Goal: Task Accomplishment & Management: Manage account settings

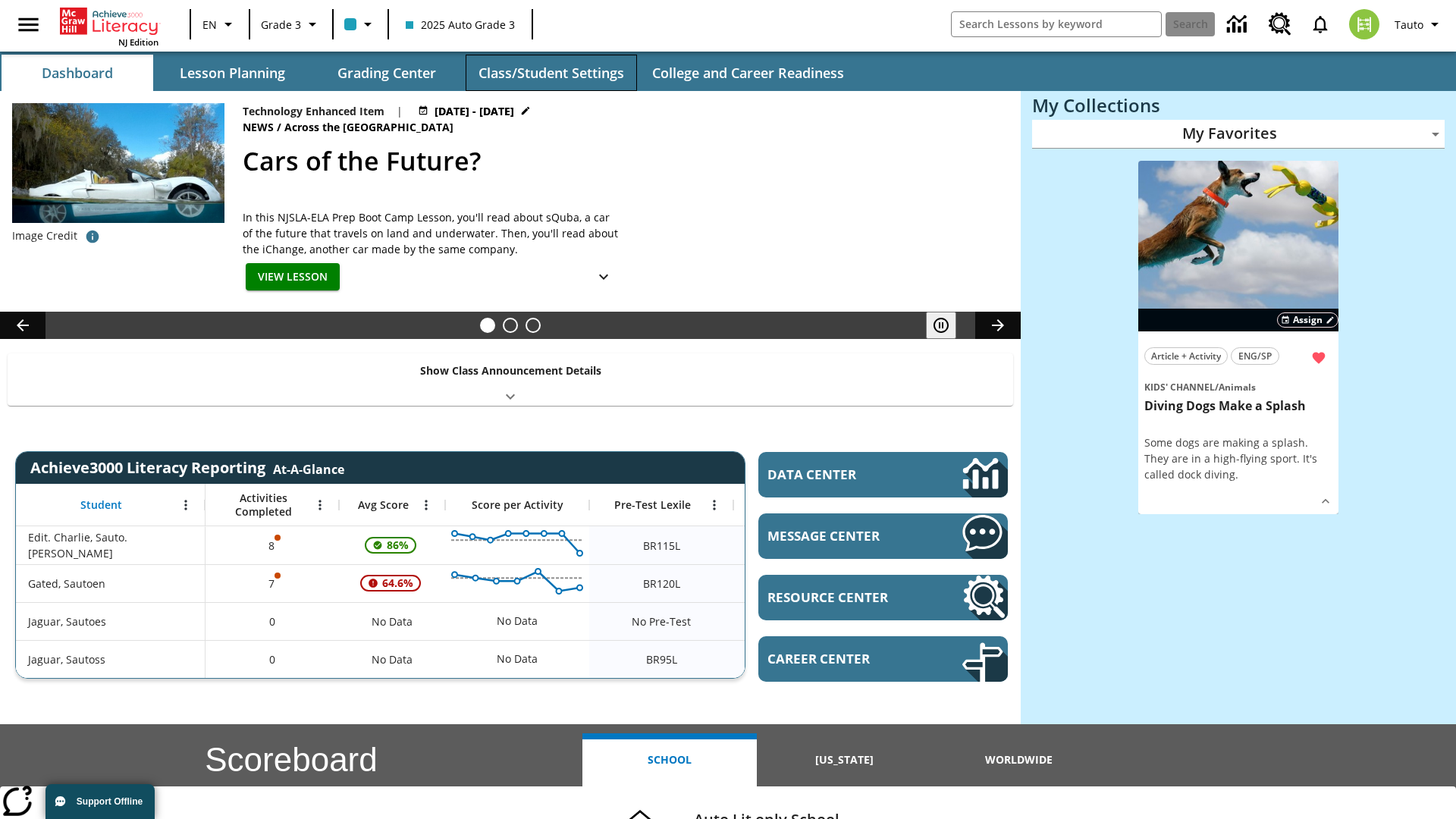
click at [551, 73] on button "Class/Student Settings" at bounding box center [551, 73] width 171 height 36
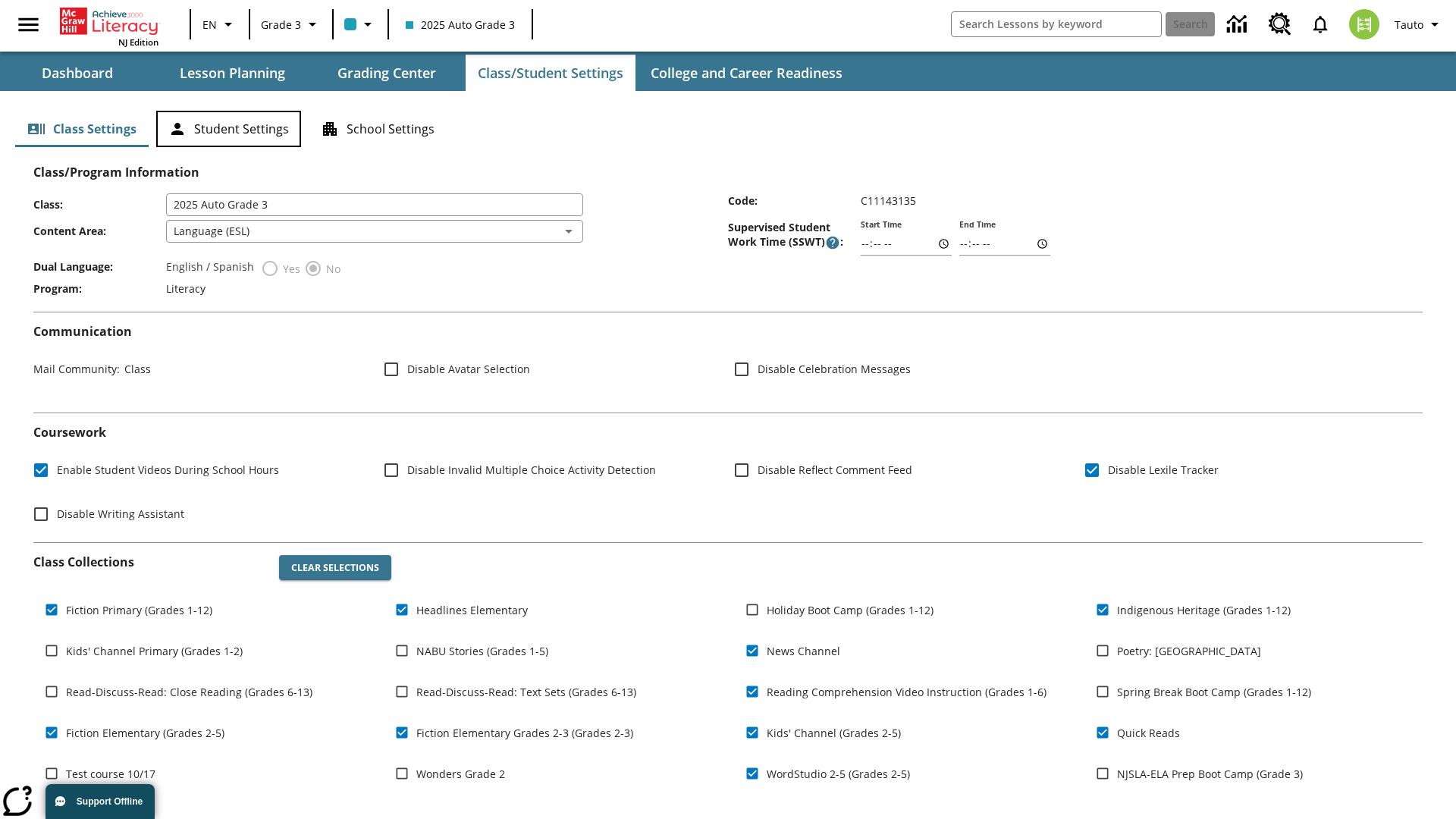
click at [228, 129] on button "Student Settings" at bounding box center [228, 129] width 145 height 36
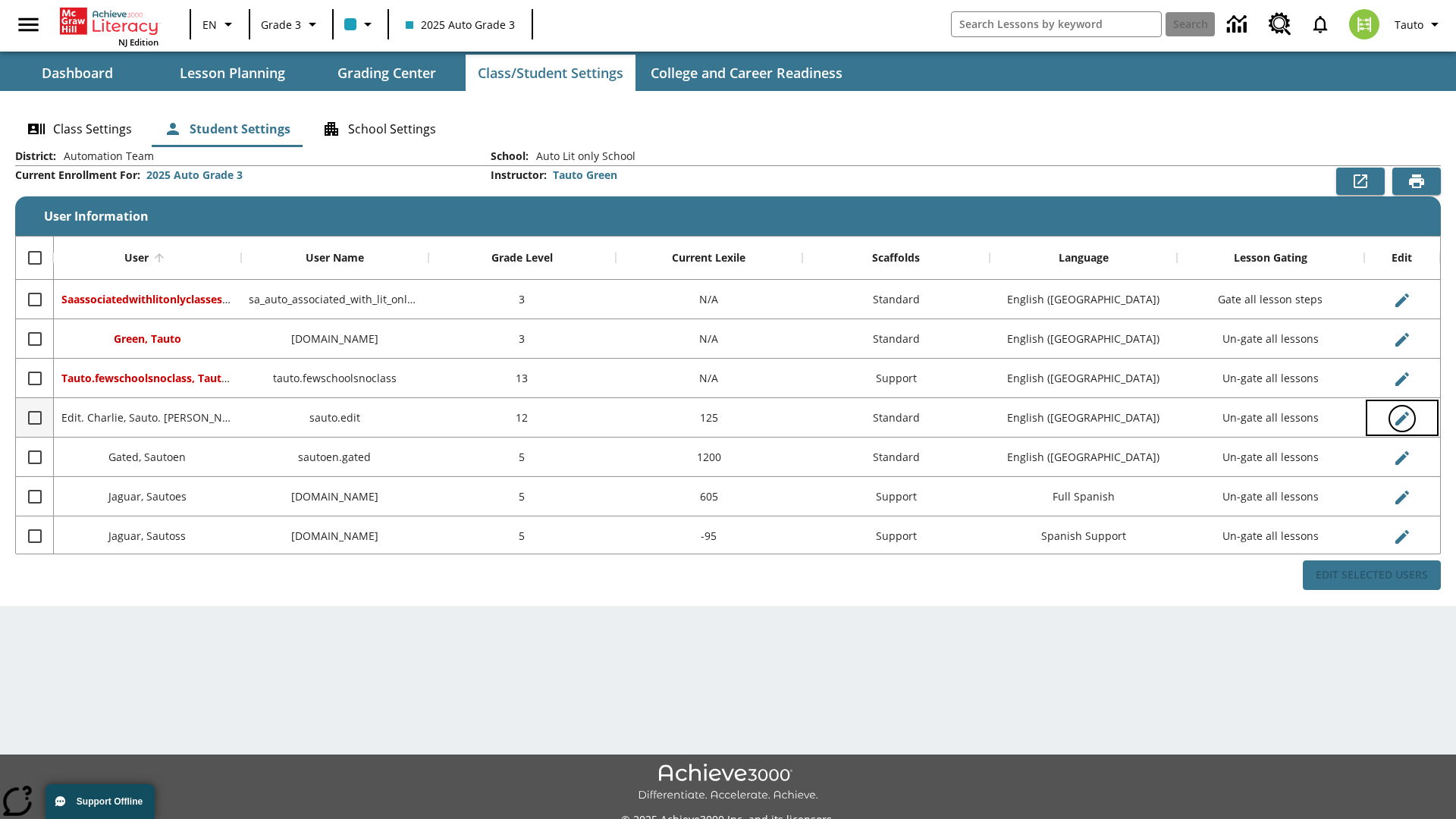
click at [1402, 418] on icon "Edit User" at bounding box center [1403, 419] width 14 height 14
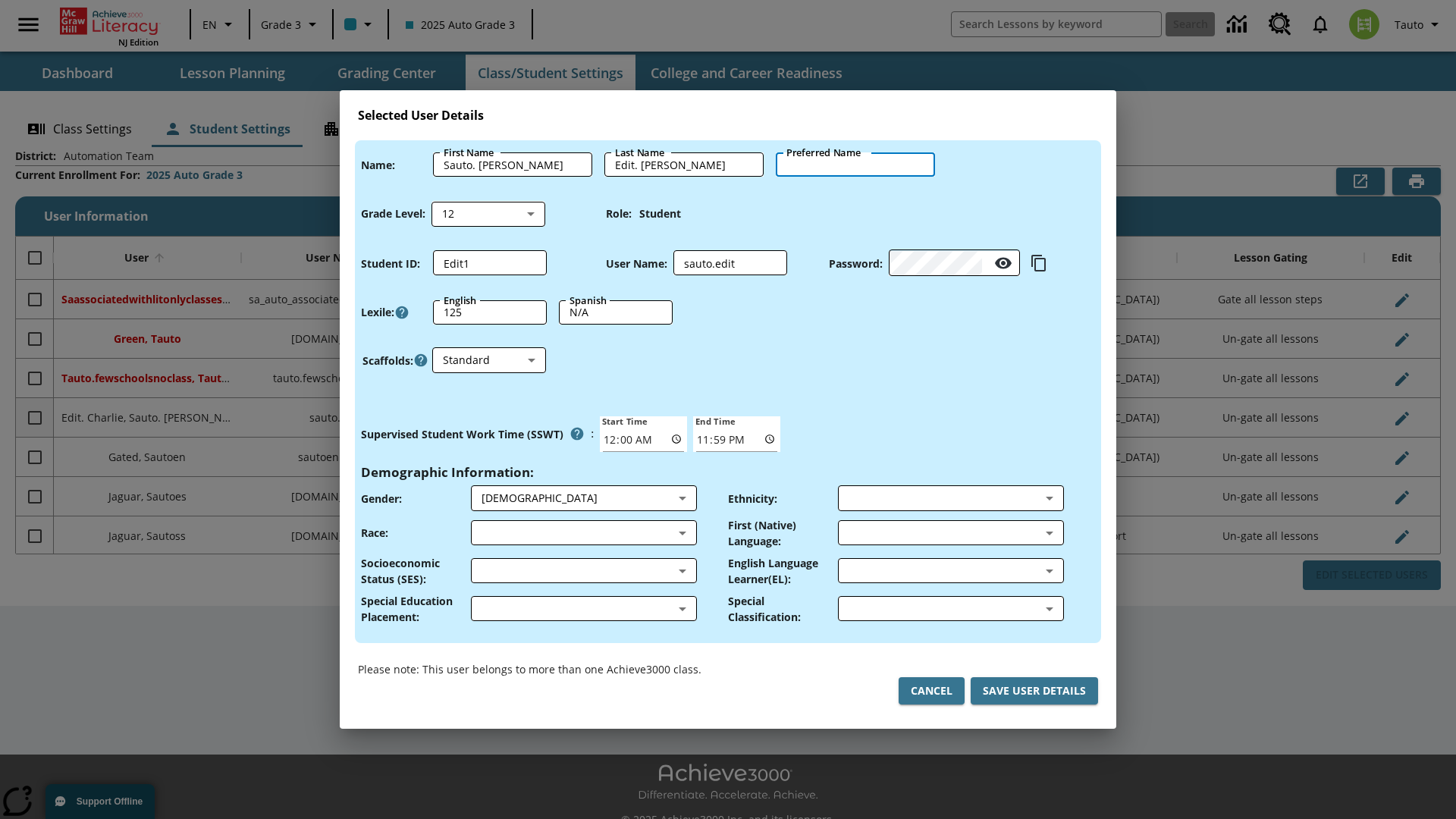
type input "Aliyah"
click at [931, 691] on button "Cancel" at bounding box center [932, 691] width 66 height 28
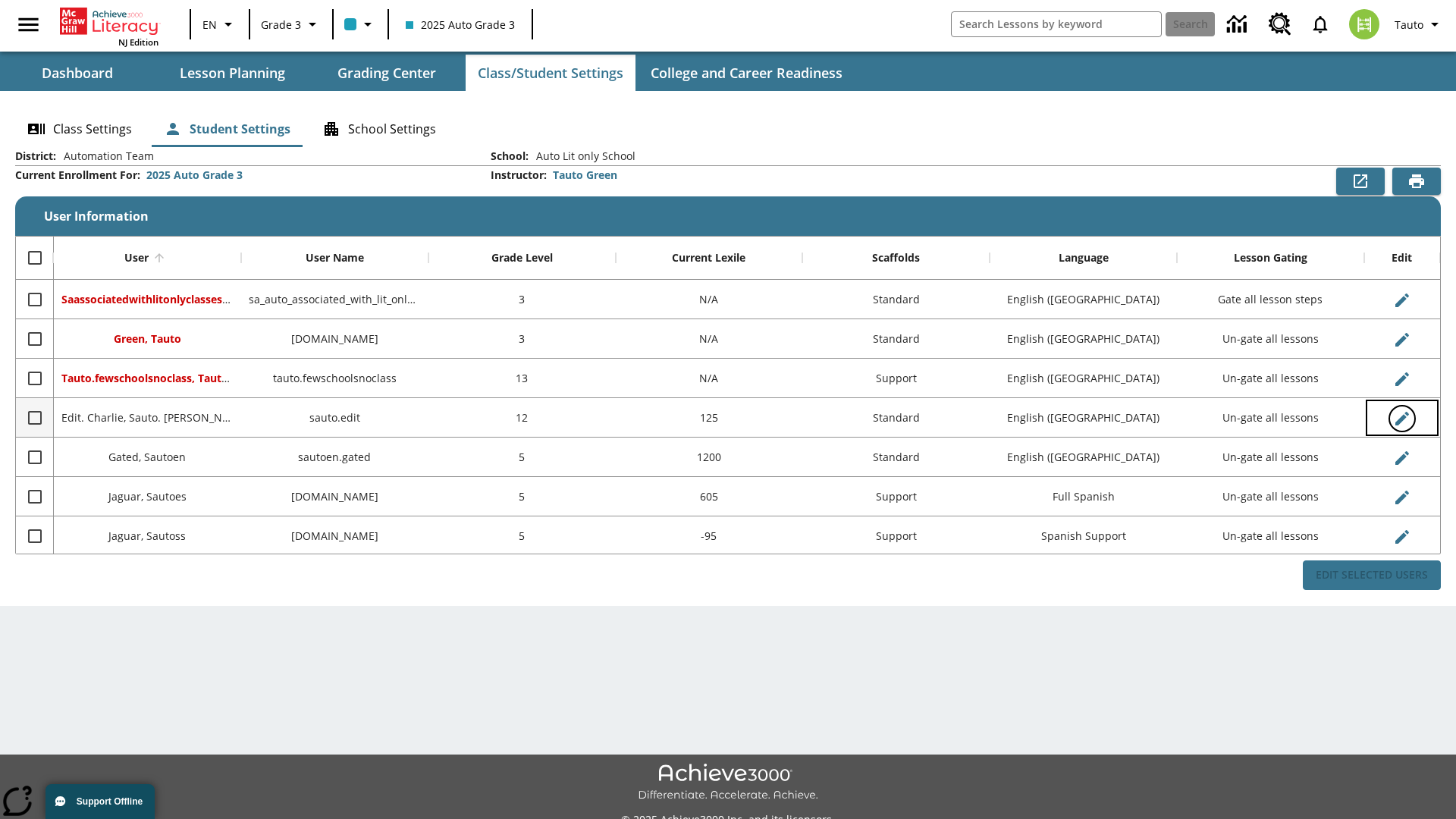
click at [1402, 418] on icon "Edit User" at bounding box center [1403, 419] width 14 height 14
